Goal: Transaction & Acquisition: Obtain resource

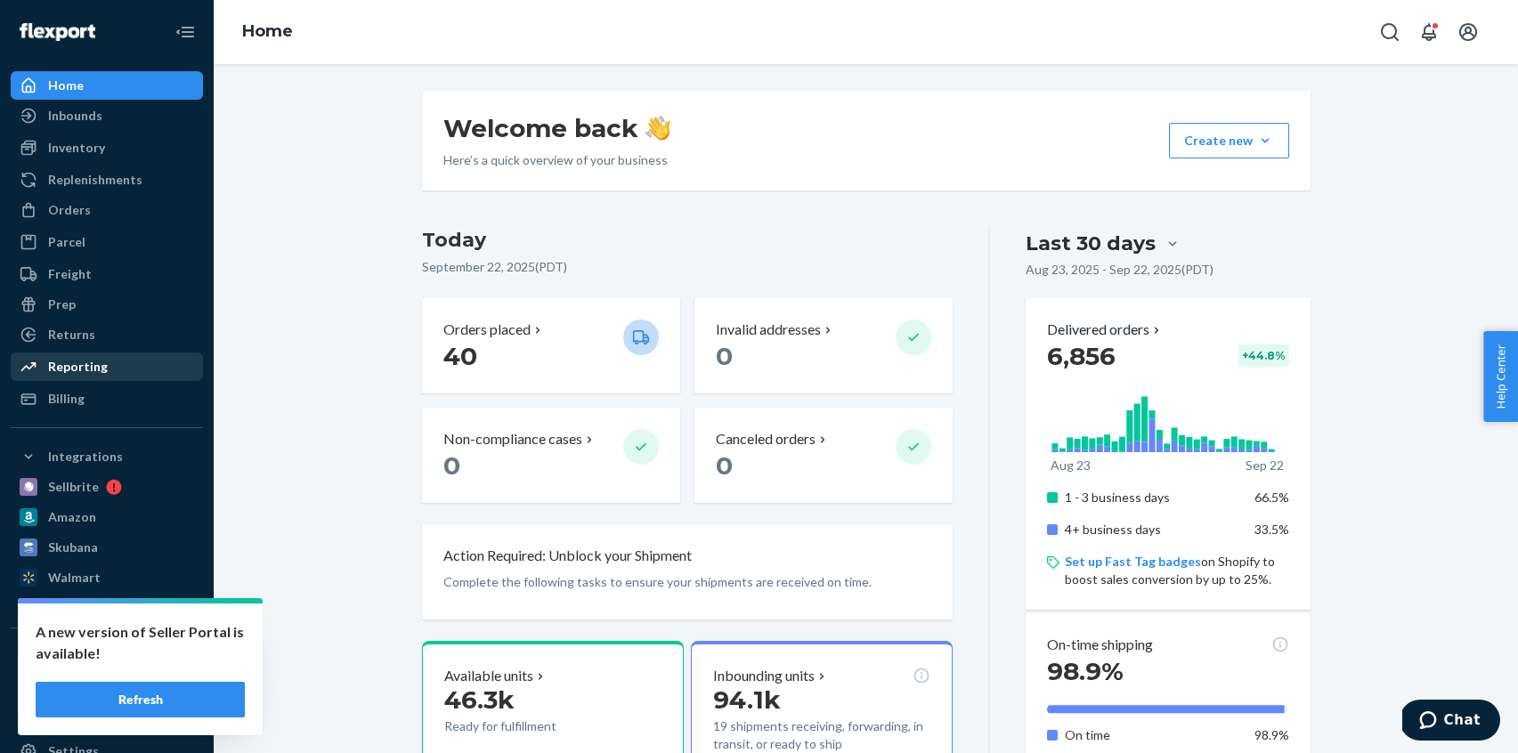
click at [93, 363] on div "Reporting" at bounding box center [78, 367] width 60 height 18
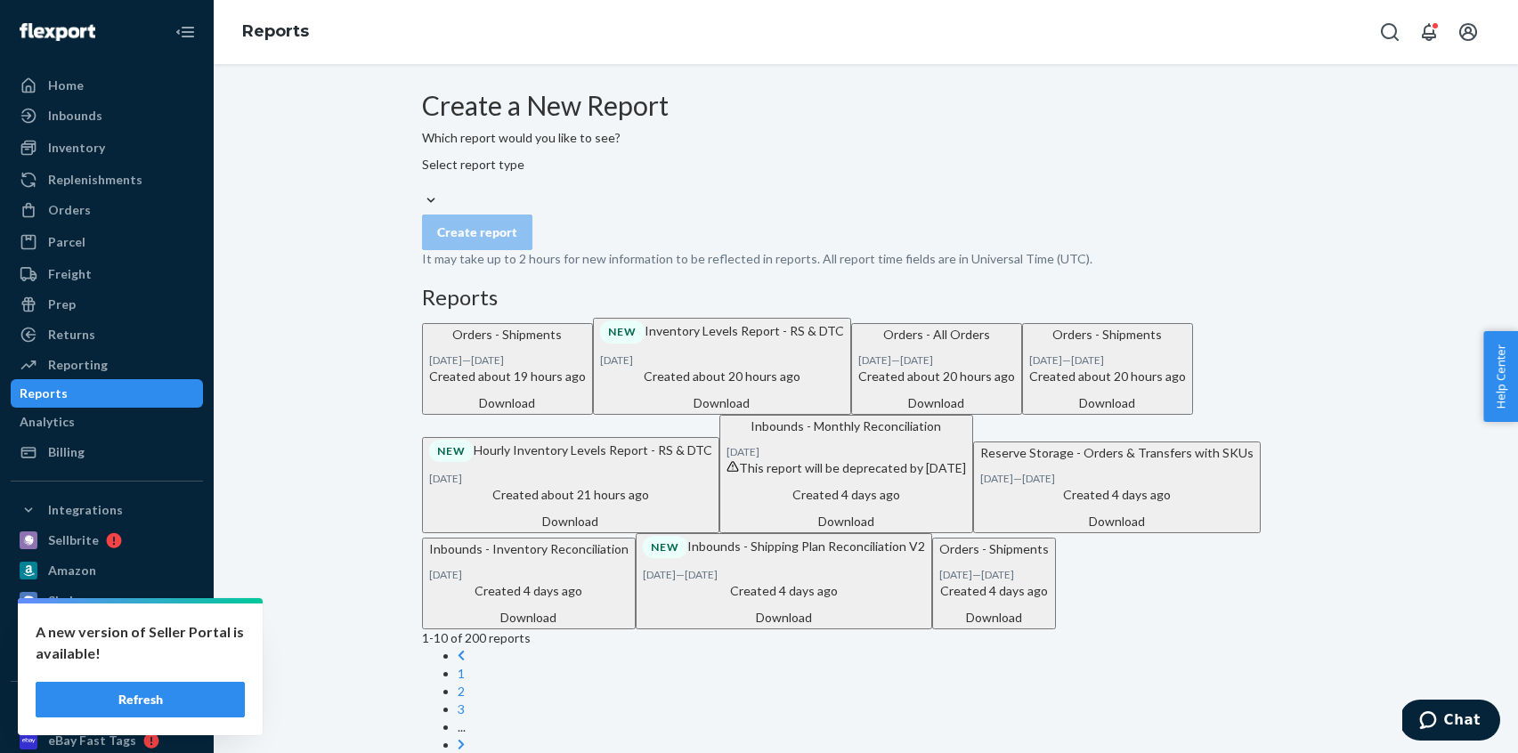
click at [524, 191] on div "Select report type" at bounding box center [473, 174] width 102 height 36
click at [424, 191] on input "Select report type" at bounding box center [423, 183] width 2 height 18
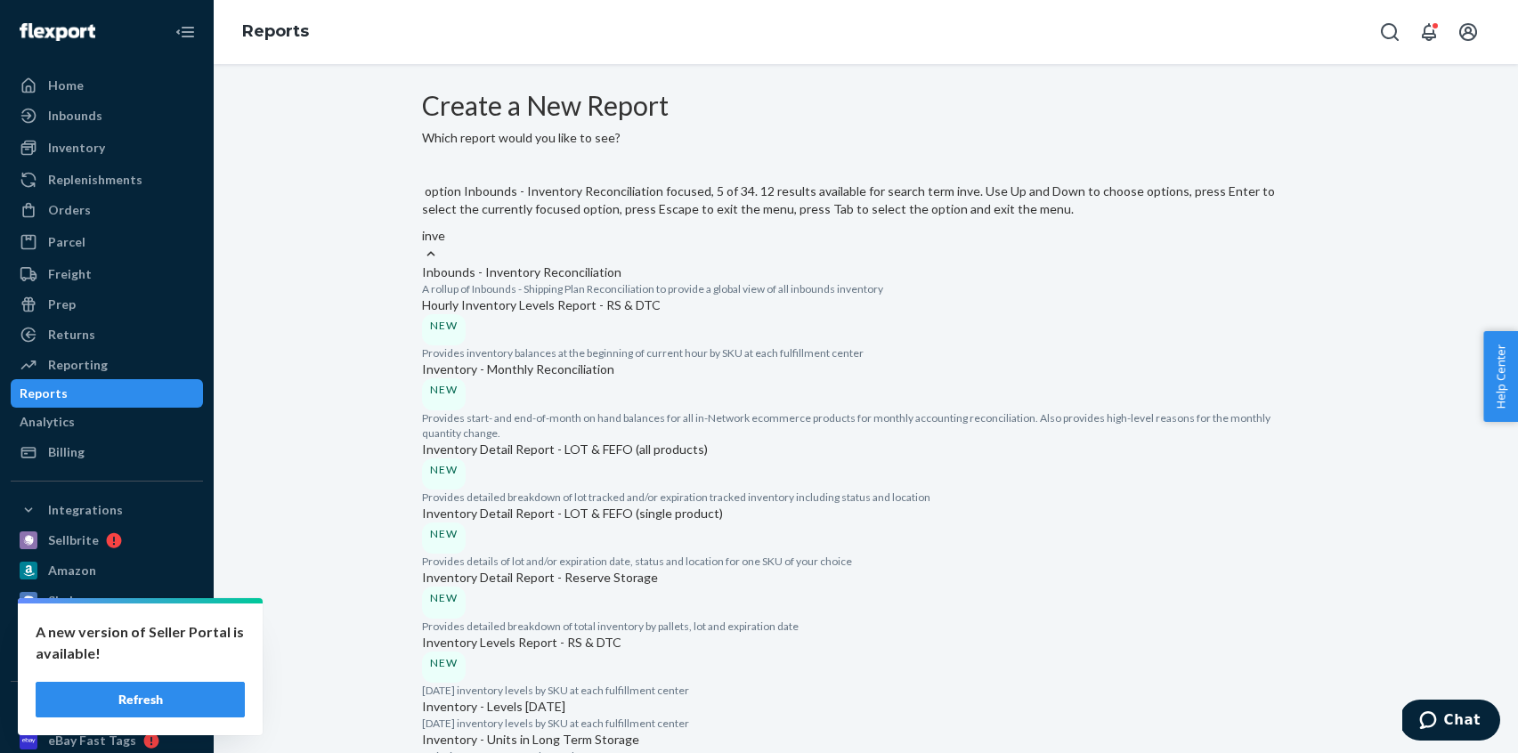
type input "inven"
click at [652, 569] on div "Inventory Detail Report - Reserve Storage NEW" at bounding box center [866, 593] width 888 height 49
click at [453, 245] on input "inven" at bounding box center [437, 236] width 31 height 18
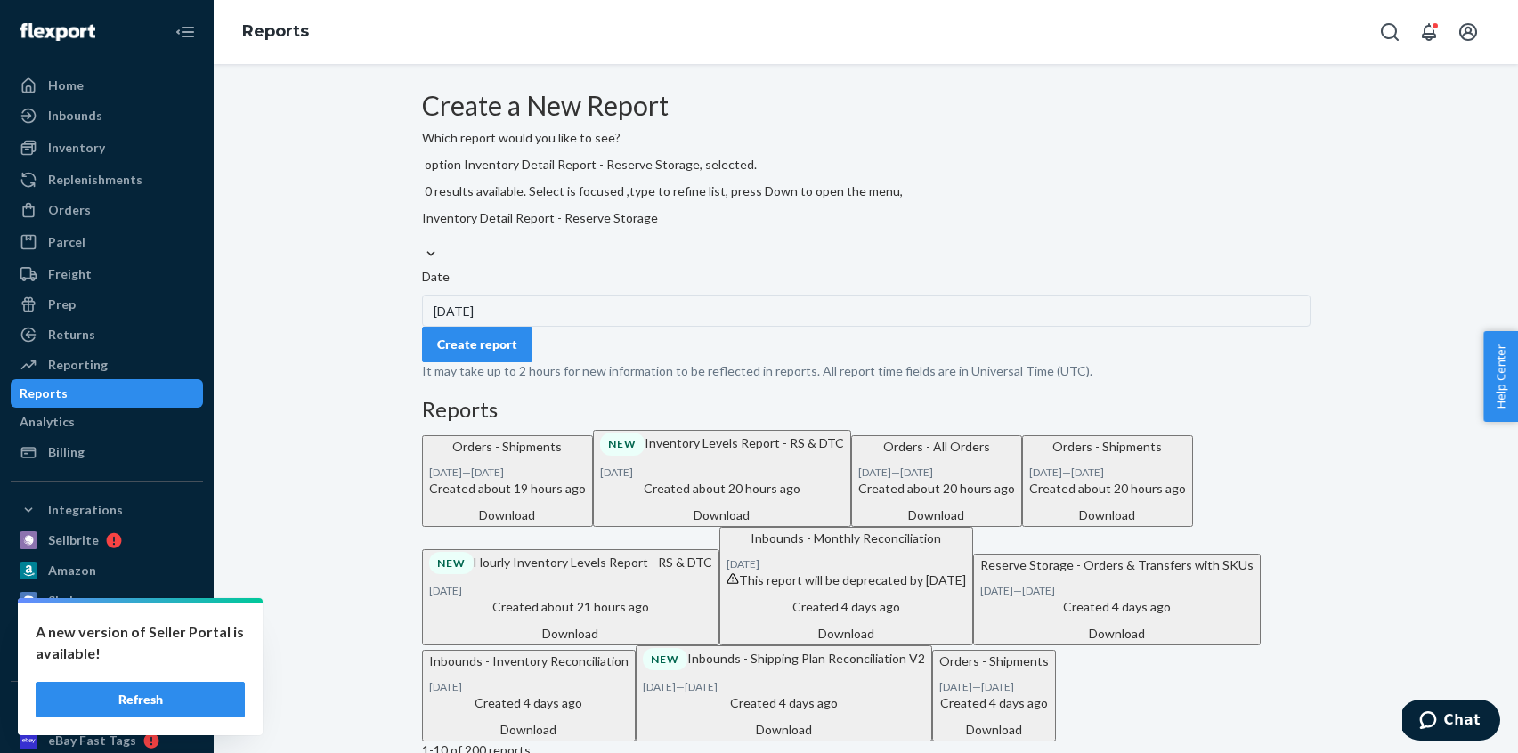
click at [501, 342] on div "Create report" at bounding box center [477, 345] width 80 height 18
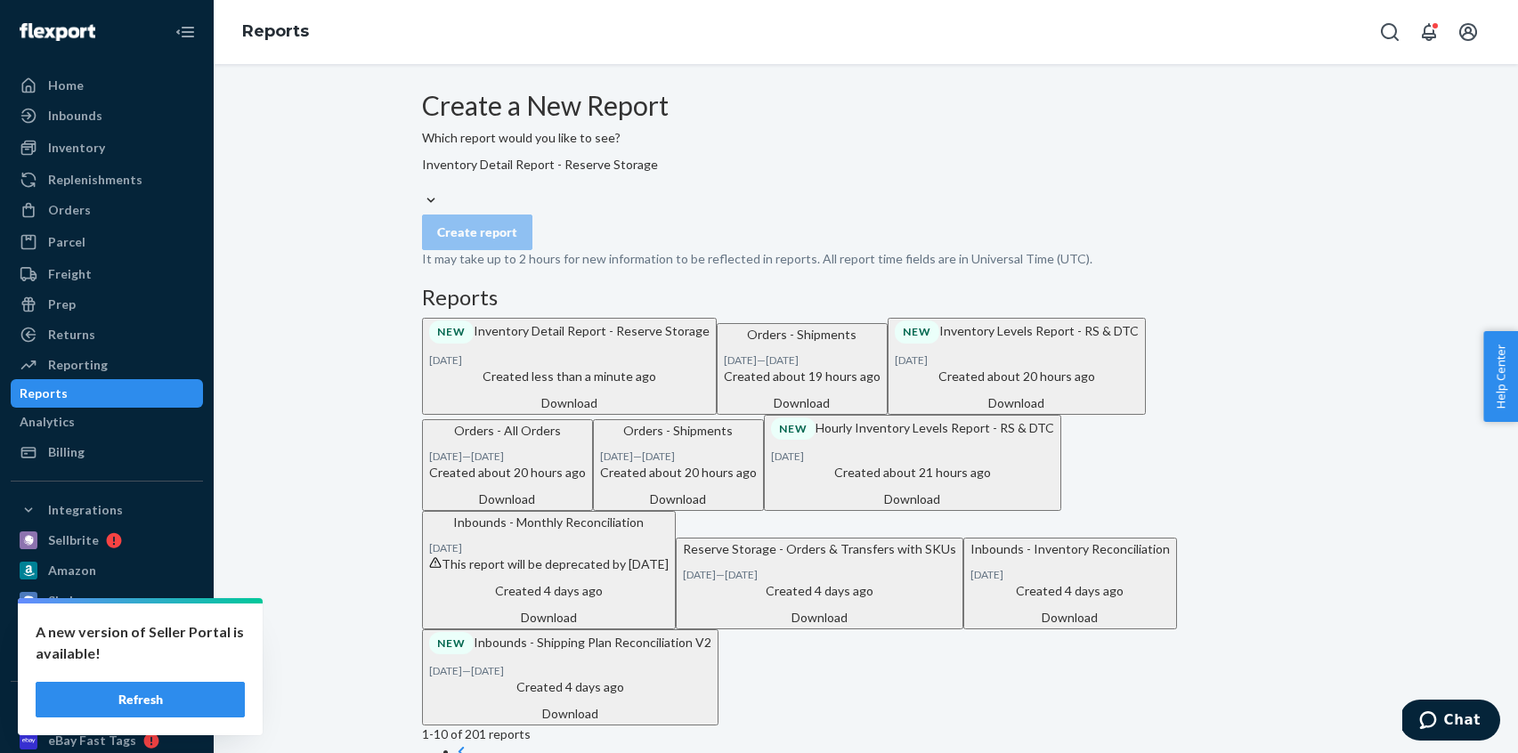
click at [709, 412] on div "Download" at bounding box center [569, 403] width 280 height 18
drag, startPoint x: 109, startPoint y: 85, endPoint x: 125, endPoint y: 83, distance: 15.2
click at [109, 85] on div "Home" at bounding box center [106, 85] width 189 height 25
